Goal: Information Seeking & Learning: Learn about a topic

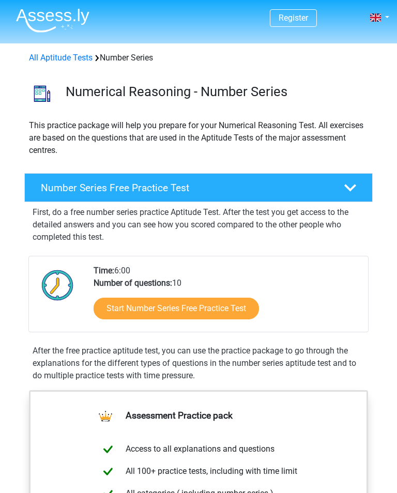
click at [212, 185] on h4 "Number Series Free Practice Test" at bounding box center [185, 188] width 288 height 12
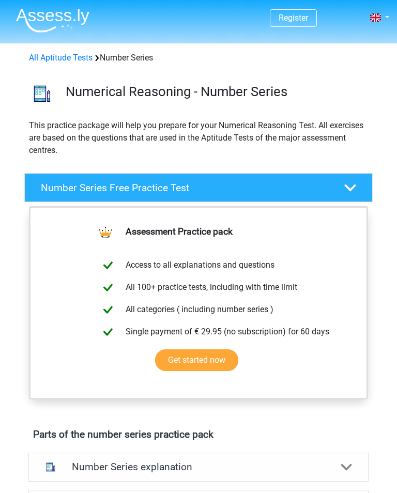
click at [362, 185] on div at bounding box center [349, 188] width 27 height 12
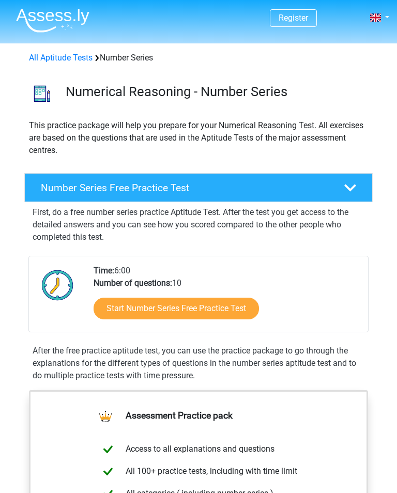
click at [248, 315] on link "Start Number Series Free Practice Test" at bounding box center [176, 309] width 165 height 22
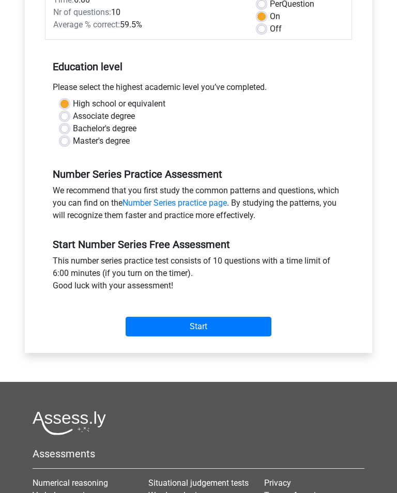
scroll to position [162, 0]
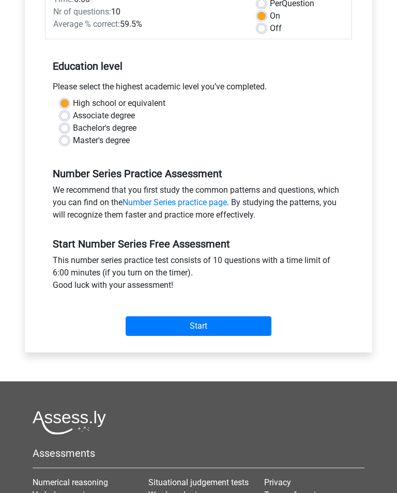
click at [237, 325] on input "Start" at bounding box center [199, 326] width 146 height 20
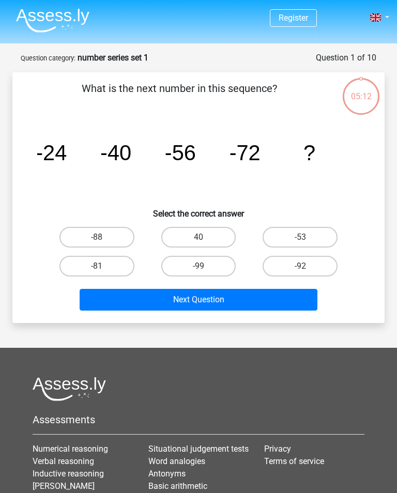
click at [211, 244] on label "40" at bounding box center [198, 237] width 75 height 21
click at [205, 244] on input "40" at bounding box center [201, 240] width 7 height 7
radio input "true"
click at [201, 302] on button "Next Question" at bounding box center [198, 300] width 237 height 22
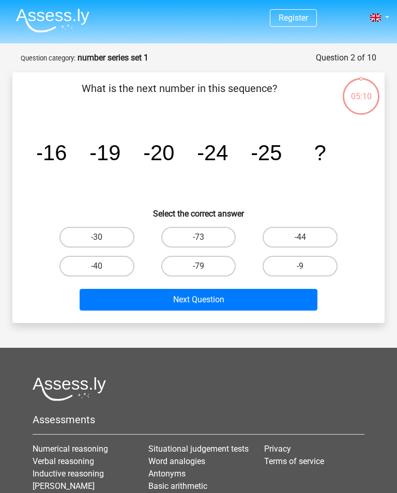
scroll to position [52, 0]
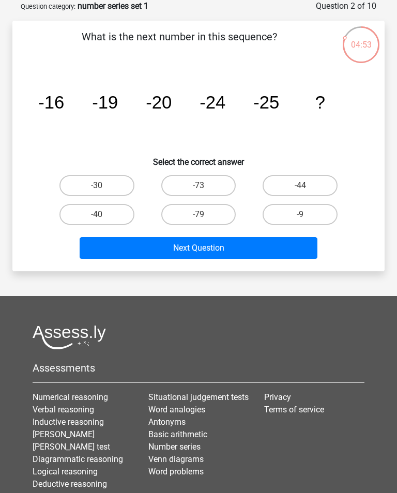
click at [106, 182] on label "-30" at bounding box center [96, 185] width 75 height 21
click at [103, 185] on input "-30" at bounding box center [100, 188] width 7 height 7
radio input "true"
click at [251, 255] on button "Next Question" at bounding box center [198, 248] width 237 height 22
